Goal: Information Seeking & Learning: Learn about a topic

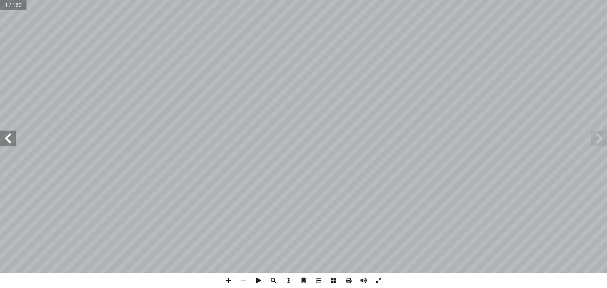
click at [4, 138] on span at bounding box center [8, 139] width 16 height 16
click at [6, 144] on span at bounding box center [8, 139] width 16 height 16
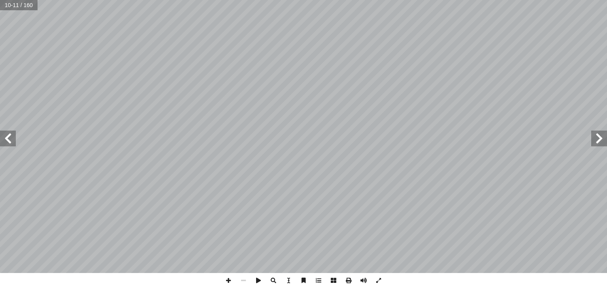
click at [6, 144] on span at bounding box center [8, 139] width 16 height 16
click at [606, 133] on span at bounding box center [599, 139] width 16 height 16
click at [7, 146] on span at bounding box center [8, 139] width 16 height 16
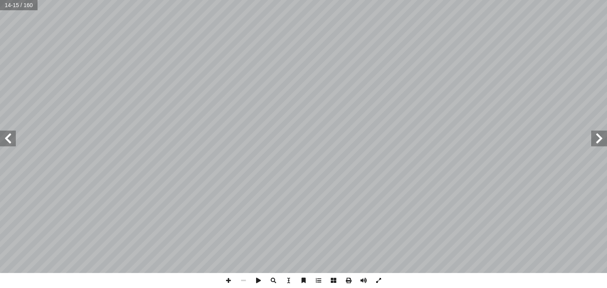
click at [383, 283] on span at bounding box center [378, 280] width 15 height 15
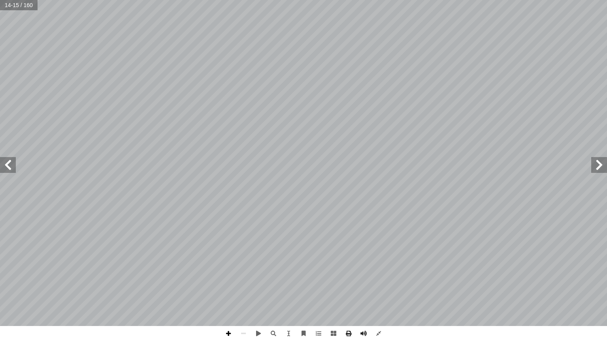
click at [228, 288] on span at bounding box center [228, 333] width 15 height 15
click at [8, 163] on span at bounding box center [8, 165] width 16 height 16
click at [12, 169] on span at bounding box center [8, 165] width 16 height 16
click at [598, 172] on div "١٤ ْ حال ْ عوا في ال ِ م َ ت ْ اج َ قوموا و ْ ل ـفـا ْ ط أ ا ـــــا يـــا ّ ــي…" at bounding box center [303, 163] width 607 height 326
click at [600, 166] on span at bounding box center [599, 165] width 16 height 16
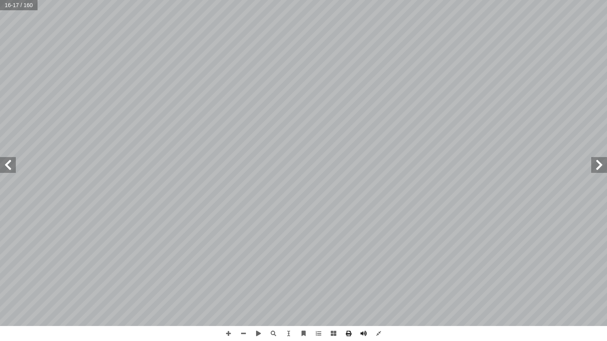
click at [13, 166] on span at bounding box center [8, 165] width 16 height 16
click at [7, 171] on span at bounding box center [8, 165] width 16 height 16
click at [10, 167] on span at bounding box center [8, 165] width 16 height 16
click at [8, 161] on span at bounding box center [8, 165] width 16 height 16
